Goal: Information Seeking & Learning: Check status

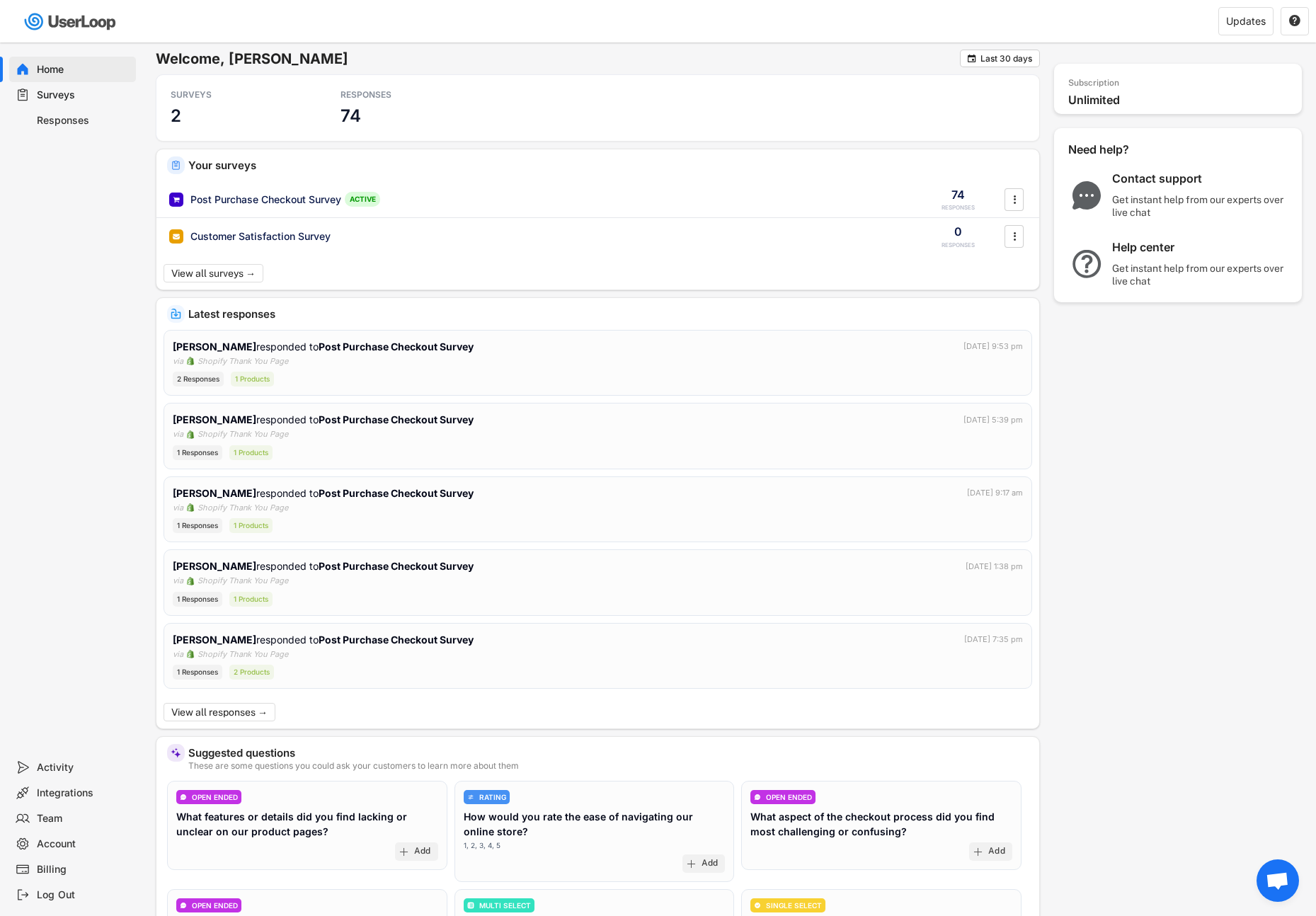
click at [63, 93] on div "Surveys" at bounding box center [83, 95] width 93 height 14
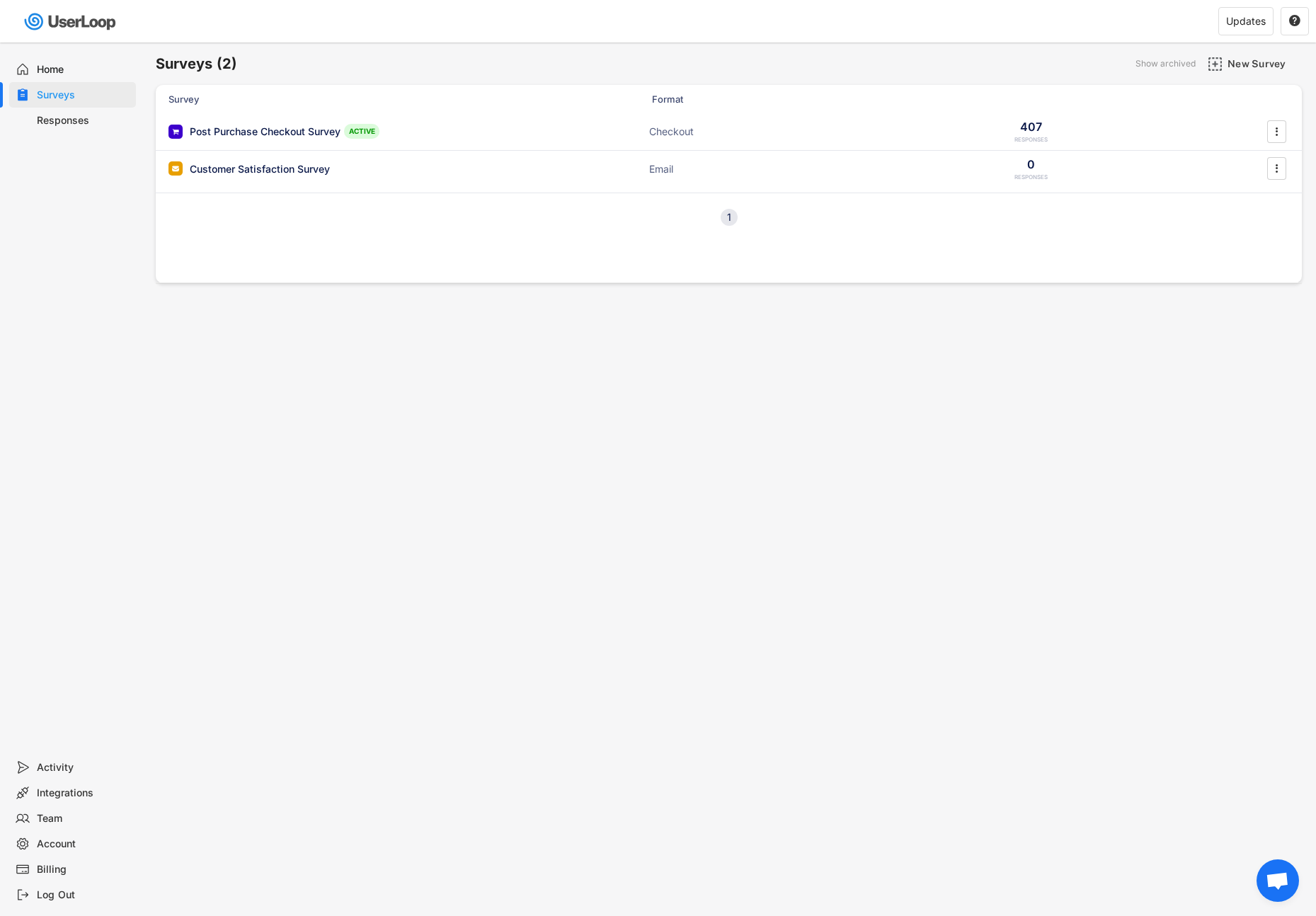
click at [298, 111] on div "Survey Format" at bounding box center [729, 98] width 1146 height 28
click at [292, 121] on div "Post Purchase Checkout Survey ACTIVE Checkout 407 RESPONSES " at bounding box center [729, 131] width 1146 height 37
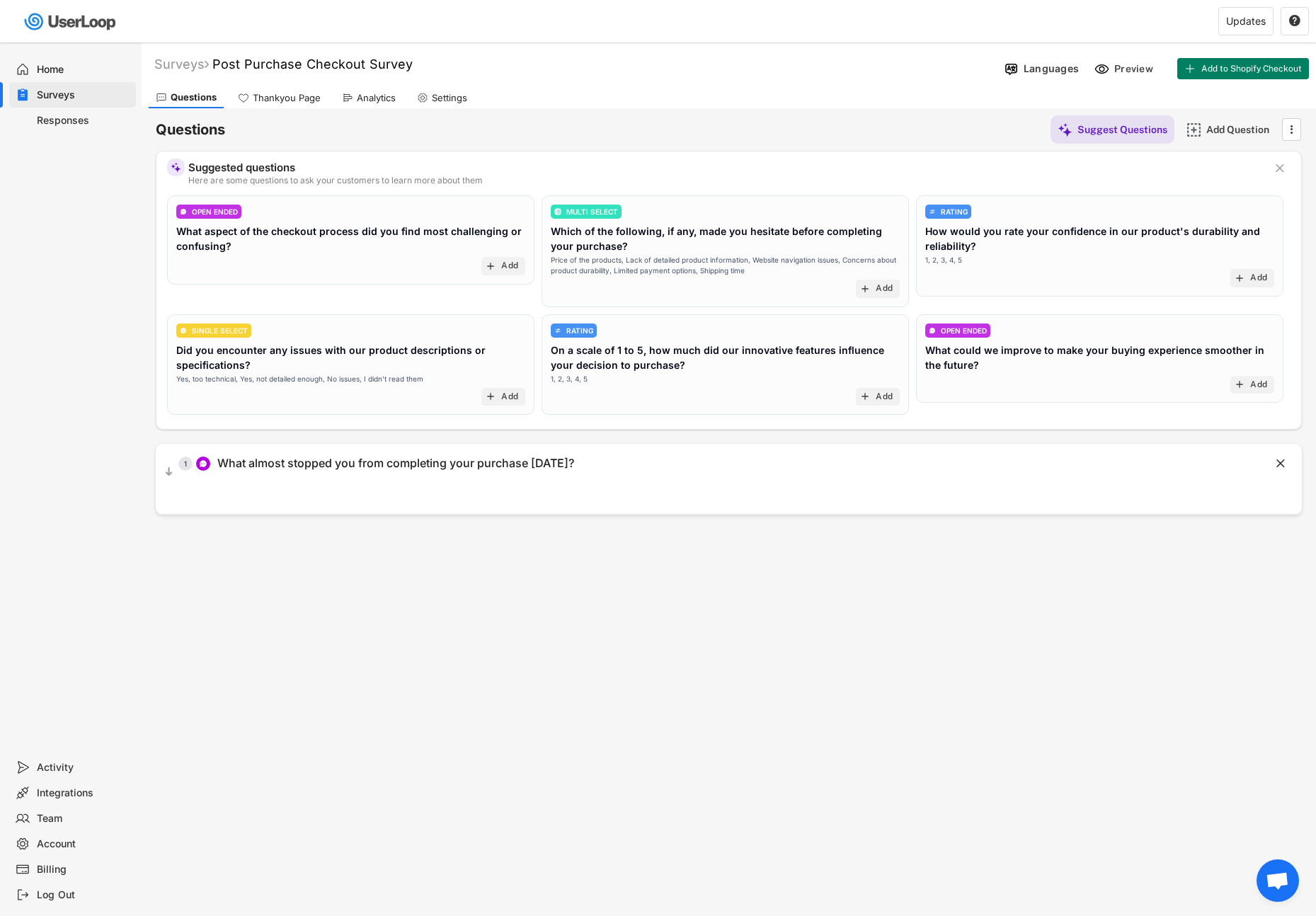
click at [58, 79] on div "Home" at bounding box center [72, 69] width 127 height 25
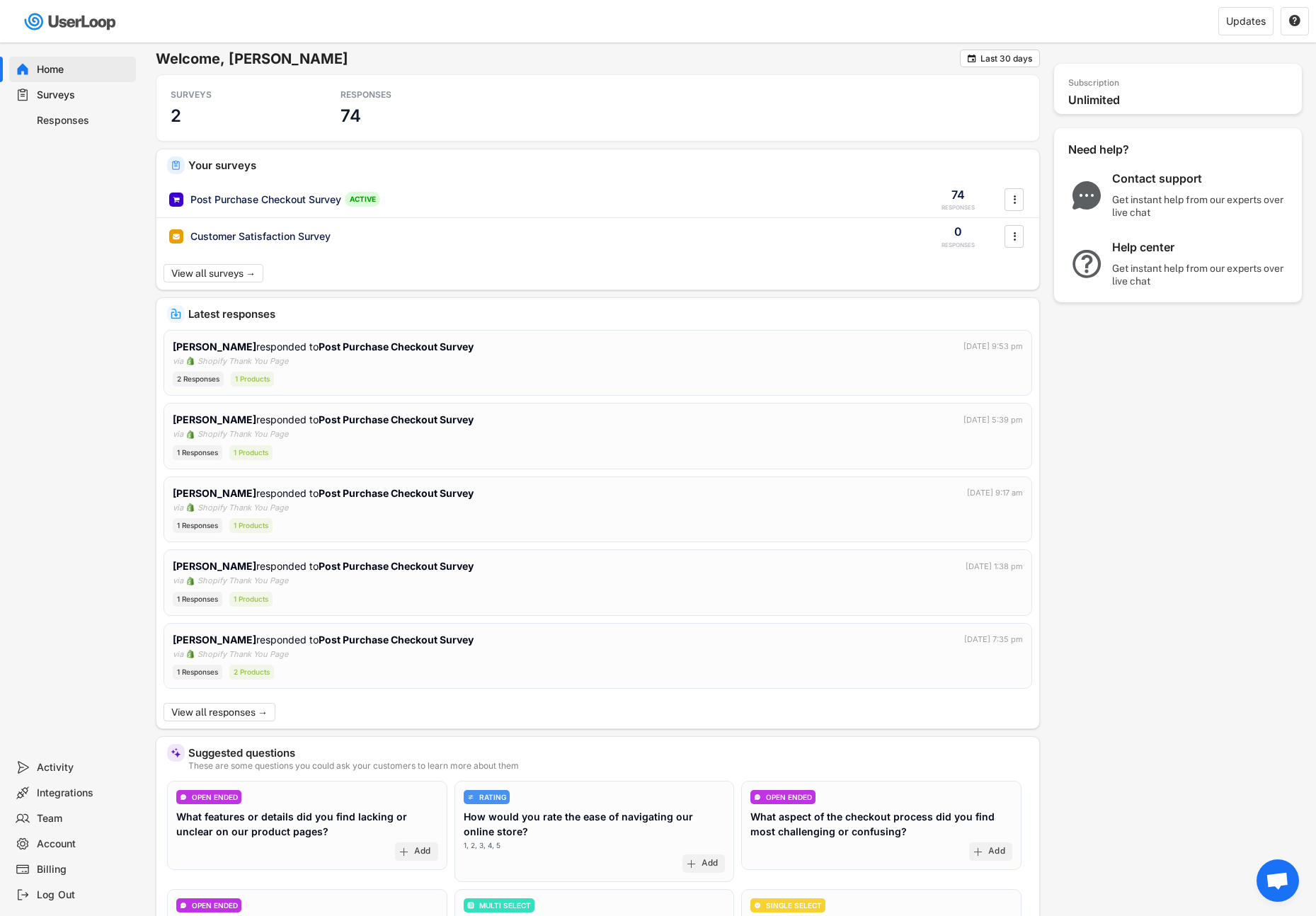
click at [61, 114] on div "Responses" at bounding box center [83, 121] width 93 height 14
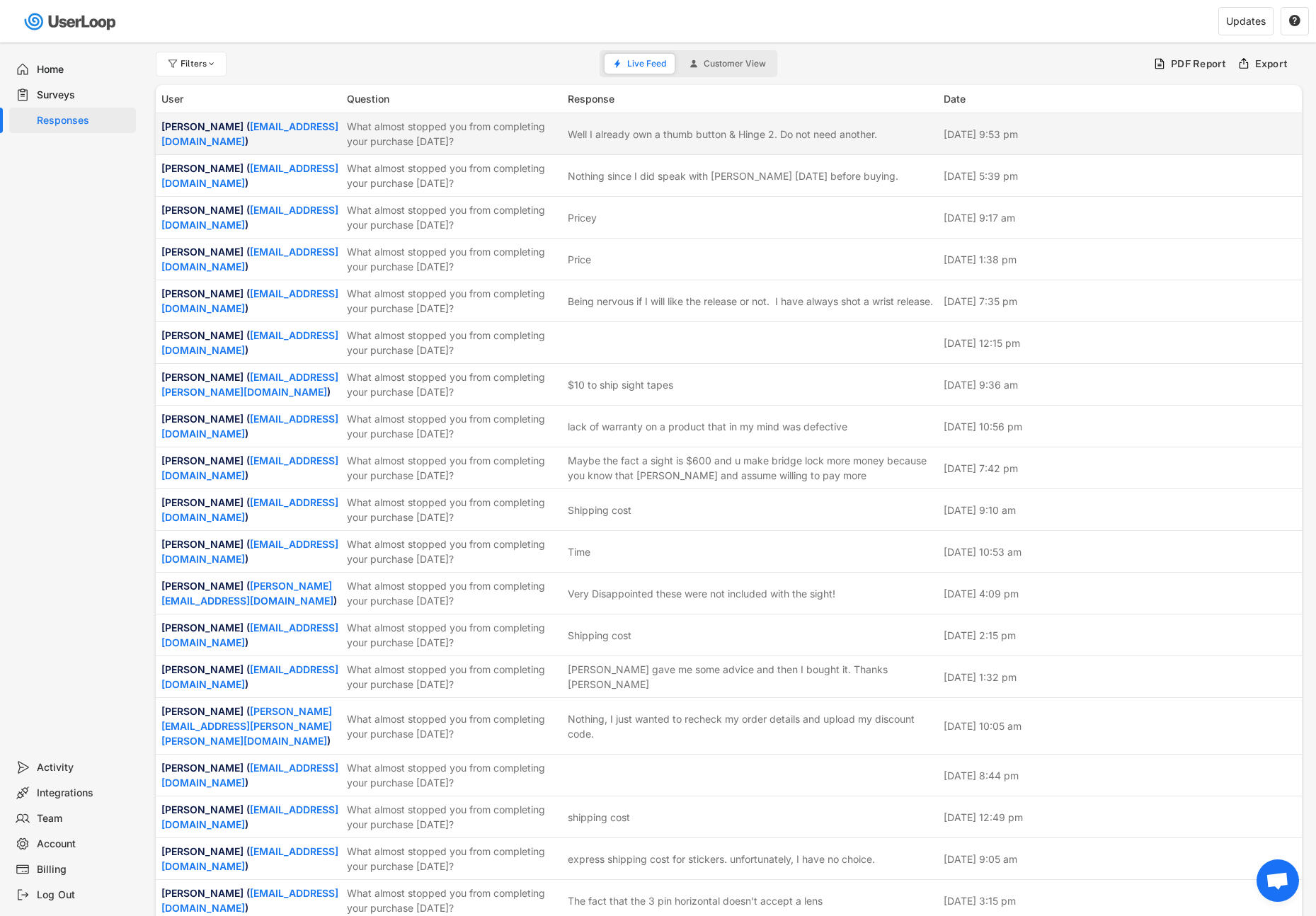
click at [244, 121] on div "[PERSON_NAME] ( [EMAIL_ADDRESS][DOMAIN_NAME] )" at bounding box center [250, 133] width 177 height 30
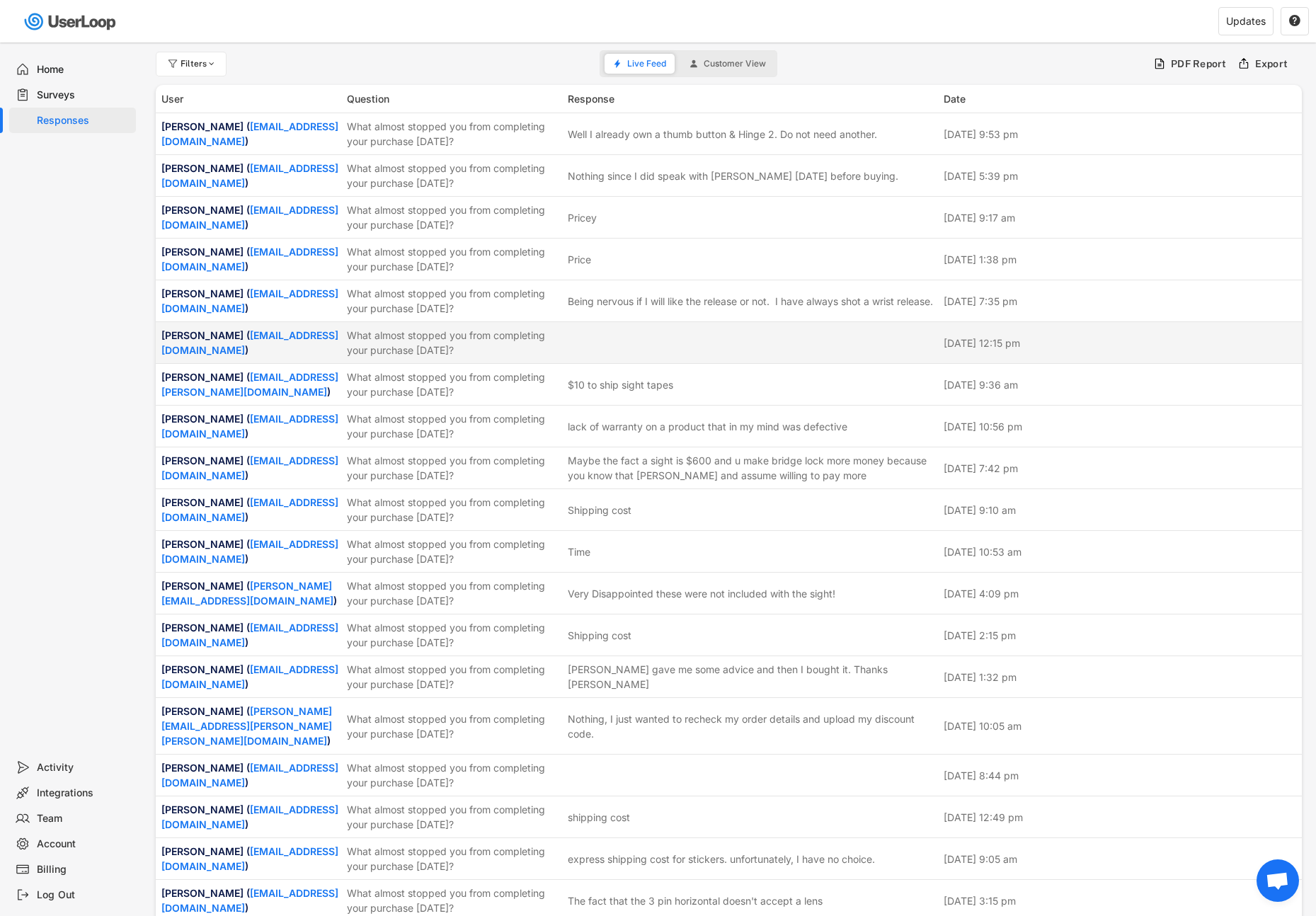
click at [318, 328] on div "[PERSON_NAME] ( [EMAIL_ADDRESS][DOMAIN_NAME] )" at bounding box center [250, 342] width 177 height 30
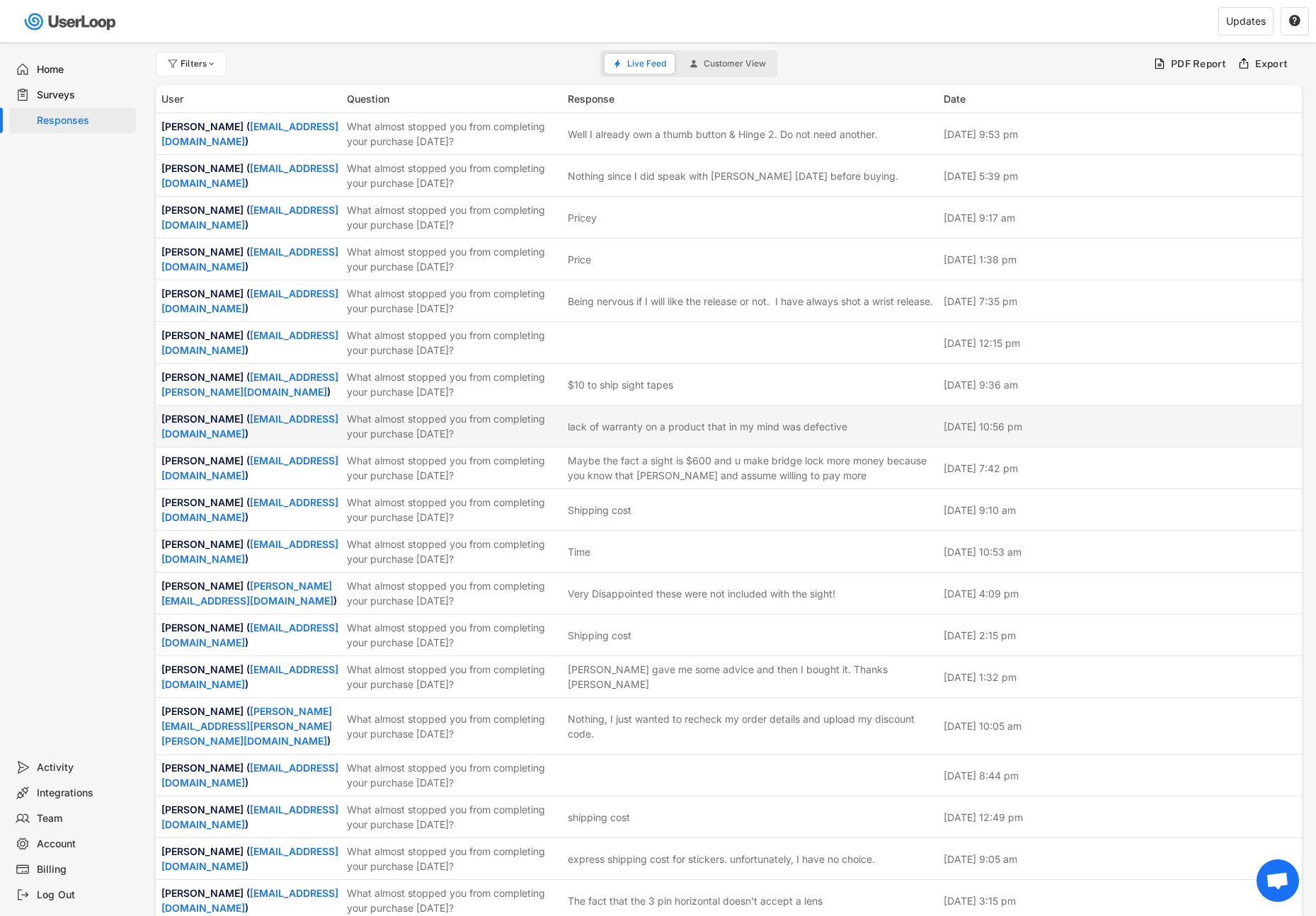
click at [323, 409] on div "[PERSON_NAME] ( [EMAIL_ADDRESS][DOMAIN_NAME] ) What almost stopped you from com…" at bounding box center [729, 426] width 1146 height 41
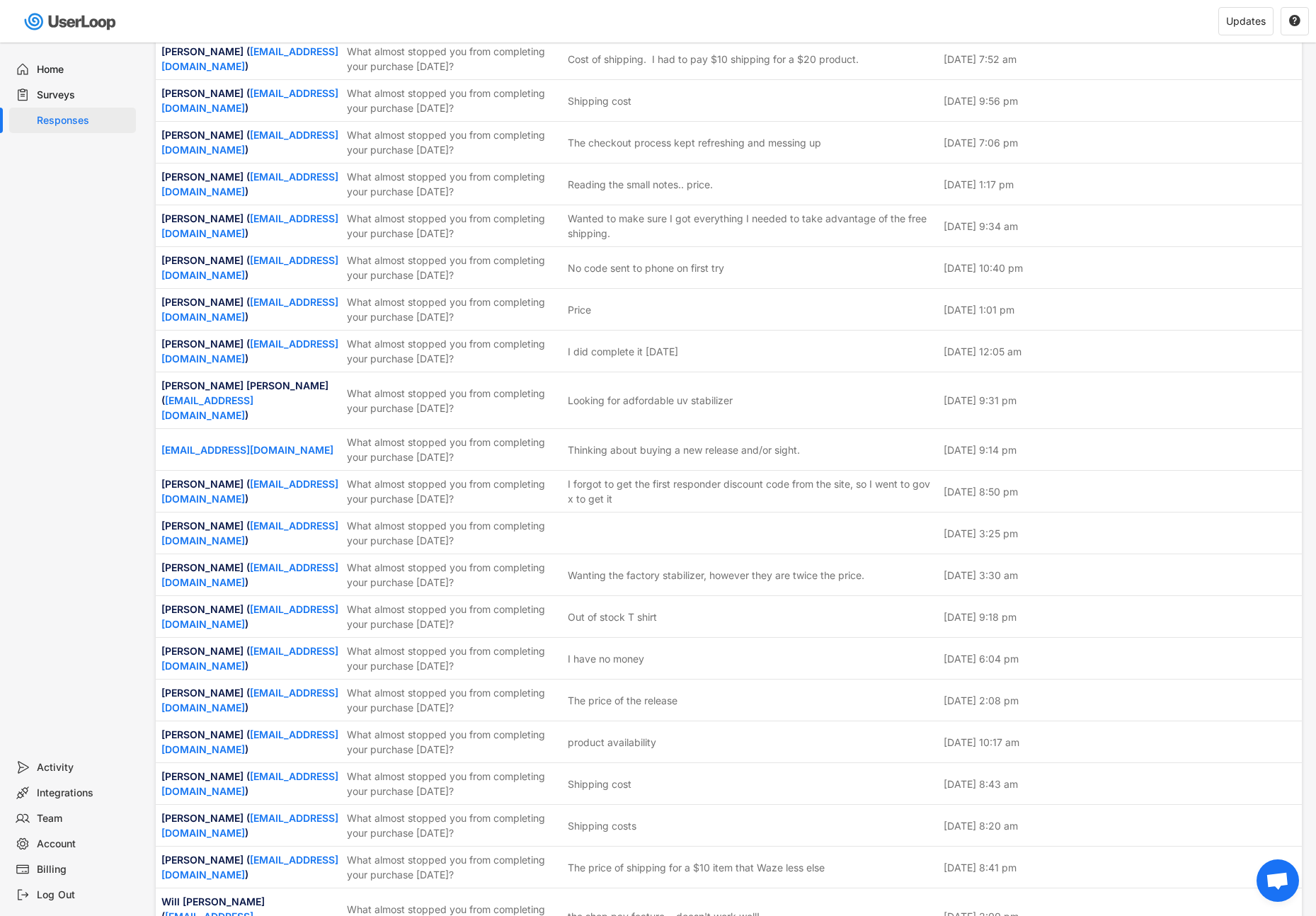
scroll to position [1657, 0]
